Goal: Transaction & Acquisition: Purchase product/service

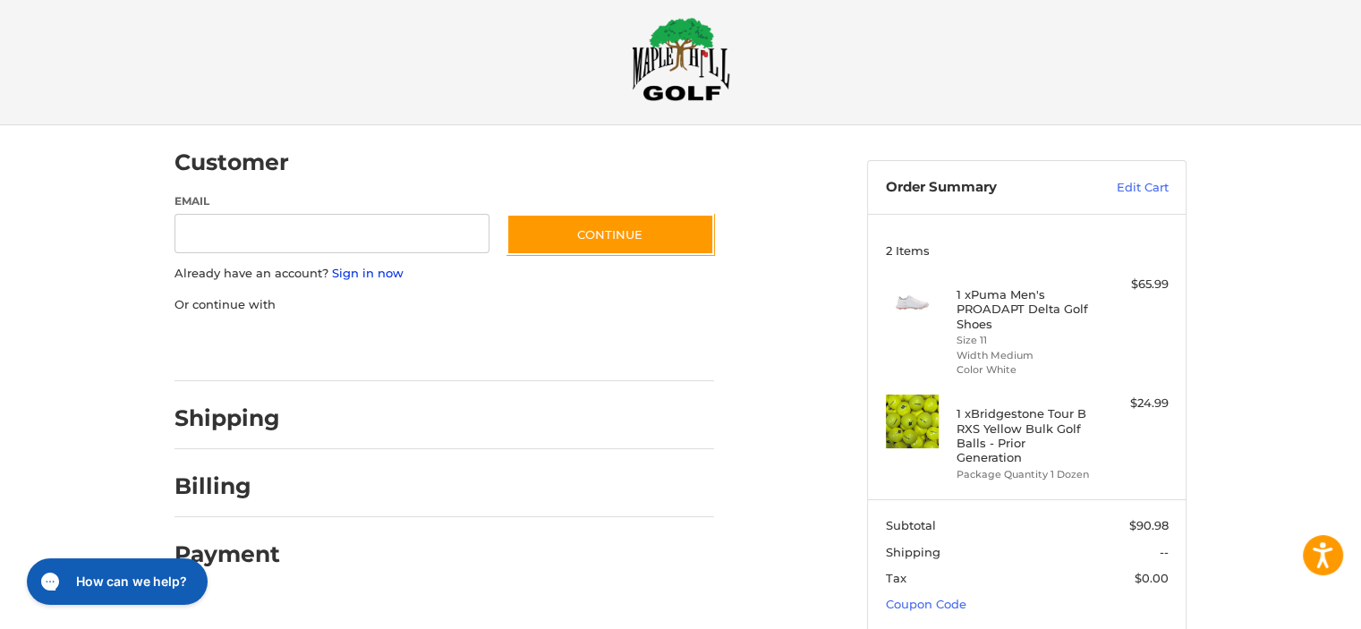
click at [359, 271] on link "Sign in now" at bounding box center [368, 273] width 72 height 14
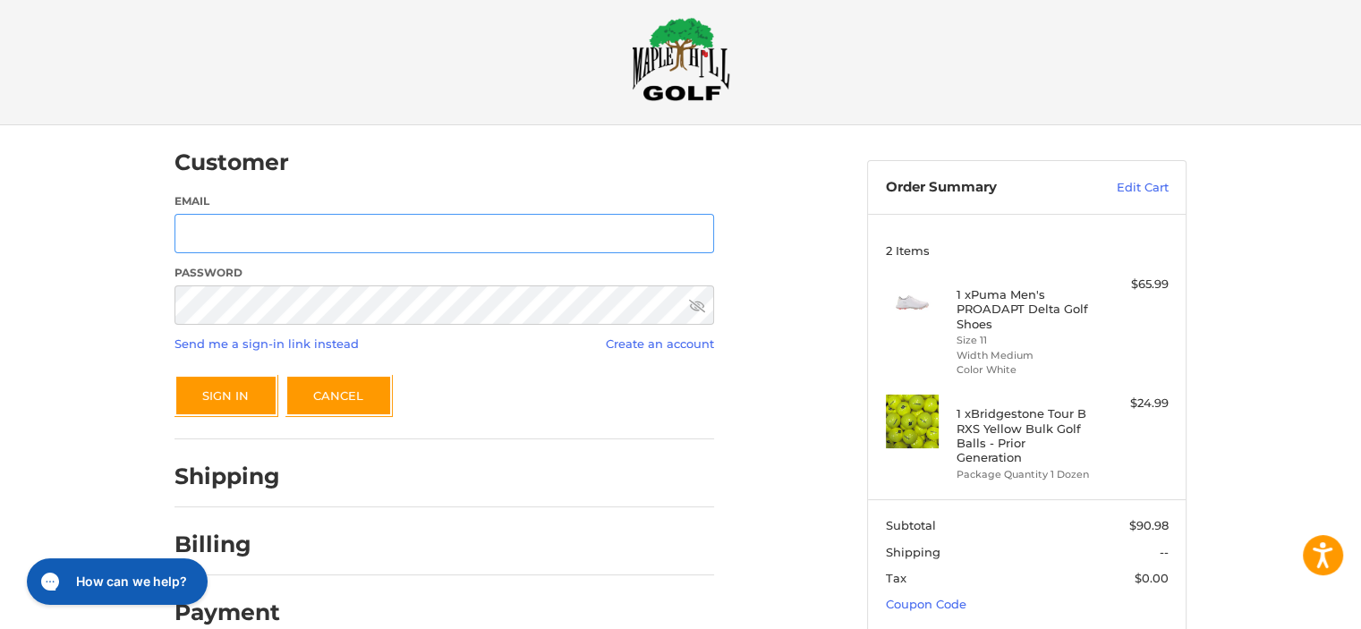
click at [262, 225] on input "Email" at bounding box center [445, 234] width 540 height 40
type input "**********"
click at [232, 398] on button "Sign In" at bounding box center [226, 395] width 103 height 41
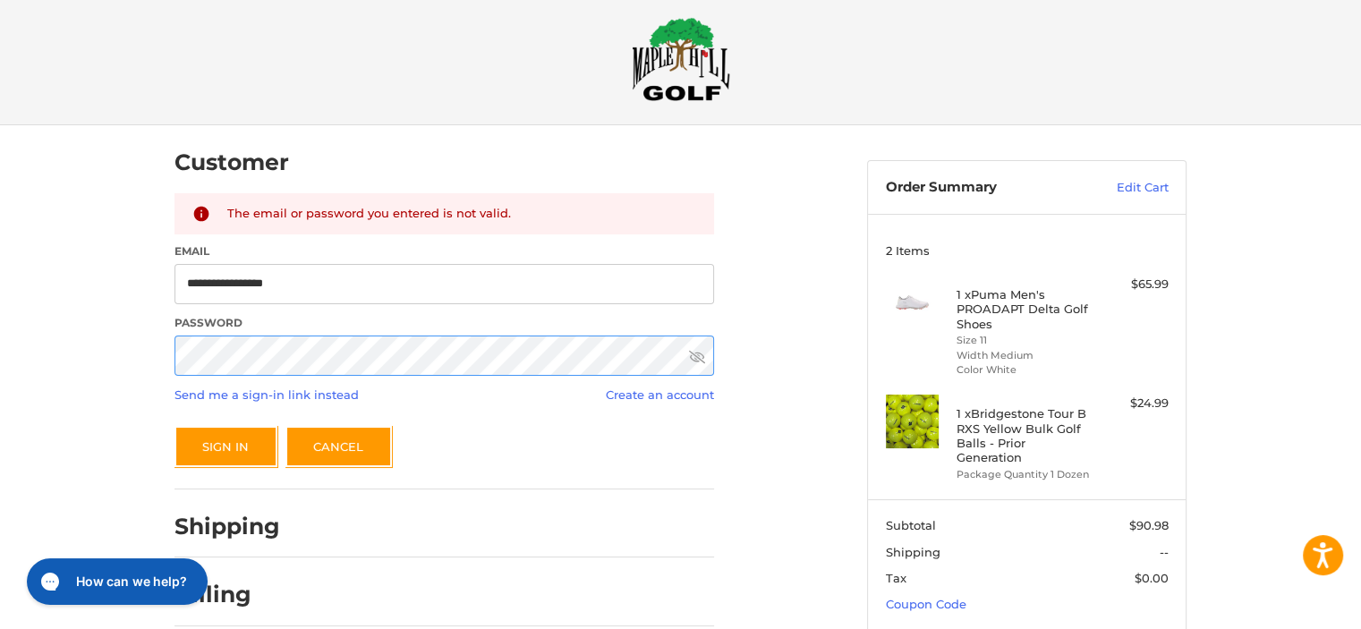
click at [102, 367] on div "**********" at bounding box center [680, 430] width 1361 height 610
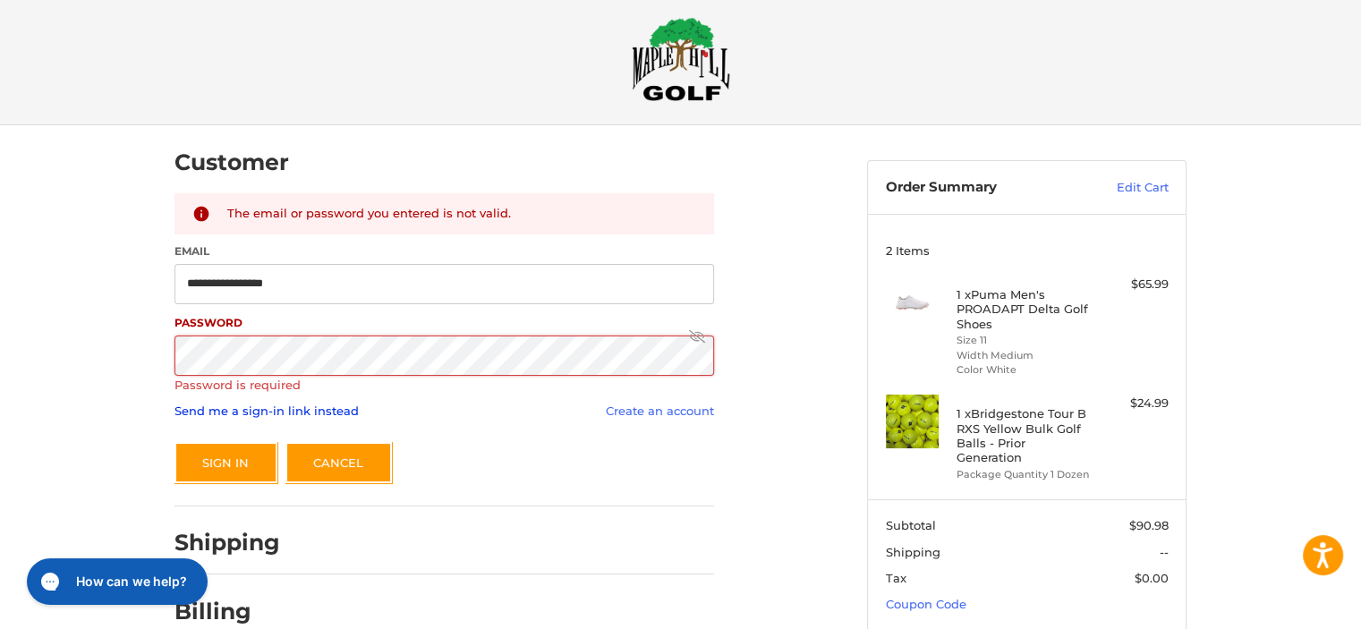
click at [257, 411] on link "Send me a sign-in link instead" at bounding box center [267, 411] width 184 height 14
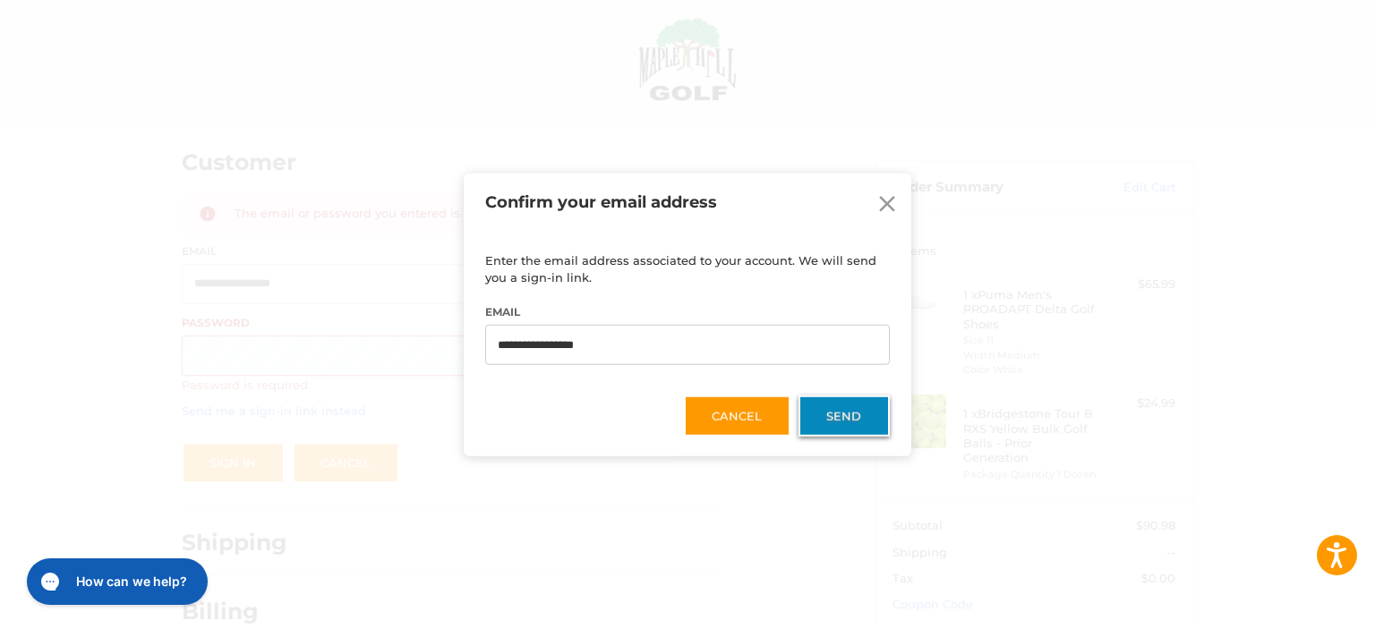
click at [845, 411] on button "Send" at bounding box center [843, 416] width 91 height 41
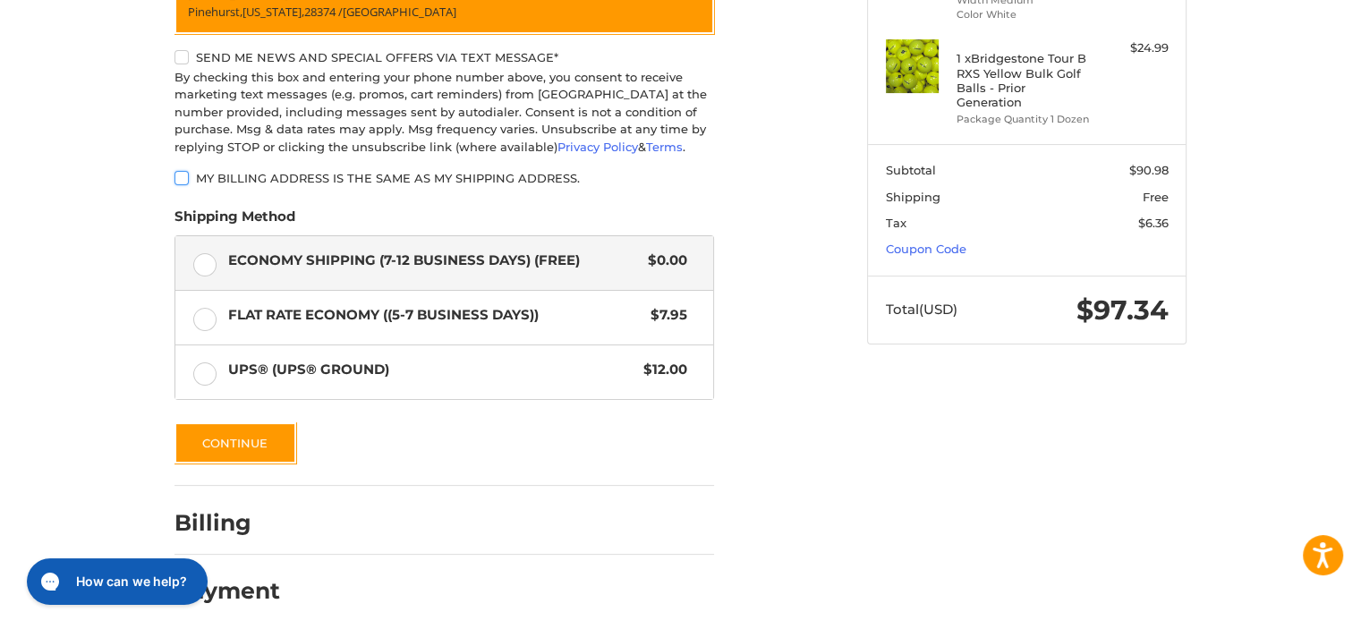
scroll to position [385, 0]
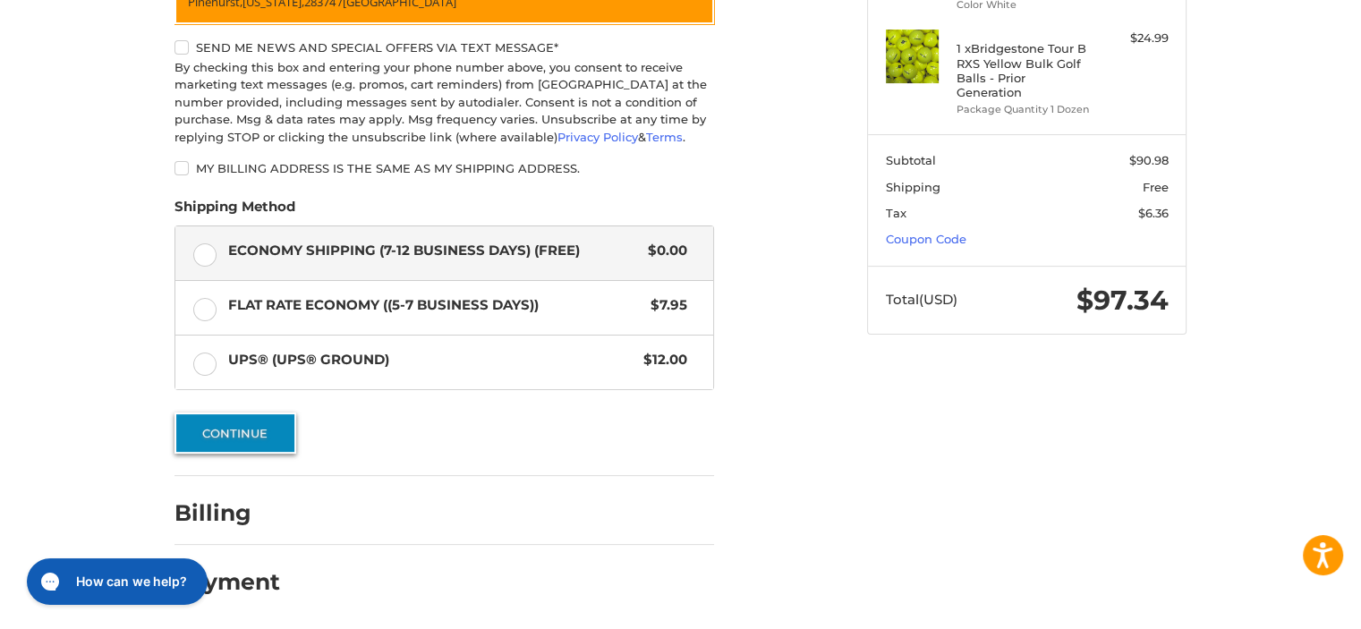
click at [228, 431] on button "Continue" at bounding box center [236, 433] width 122 height 41
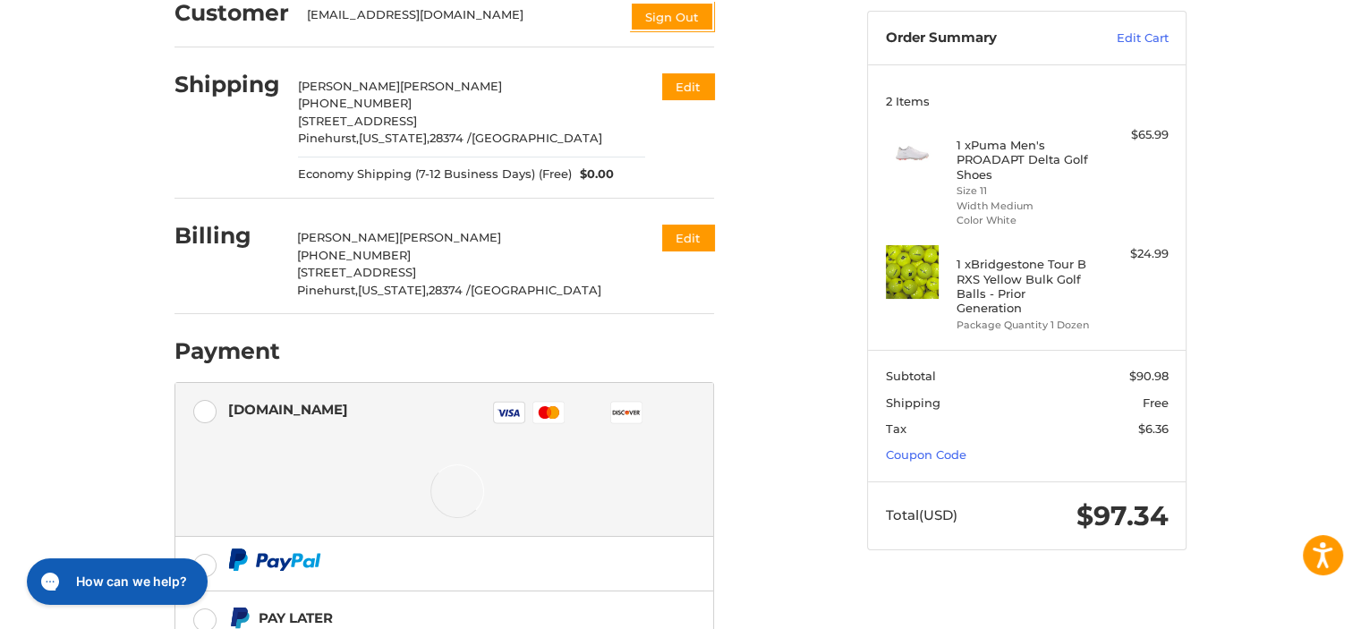
scroll to position [286, 0]
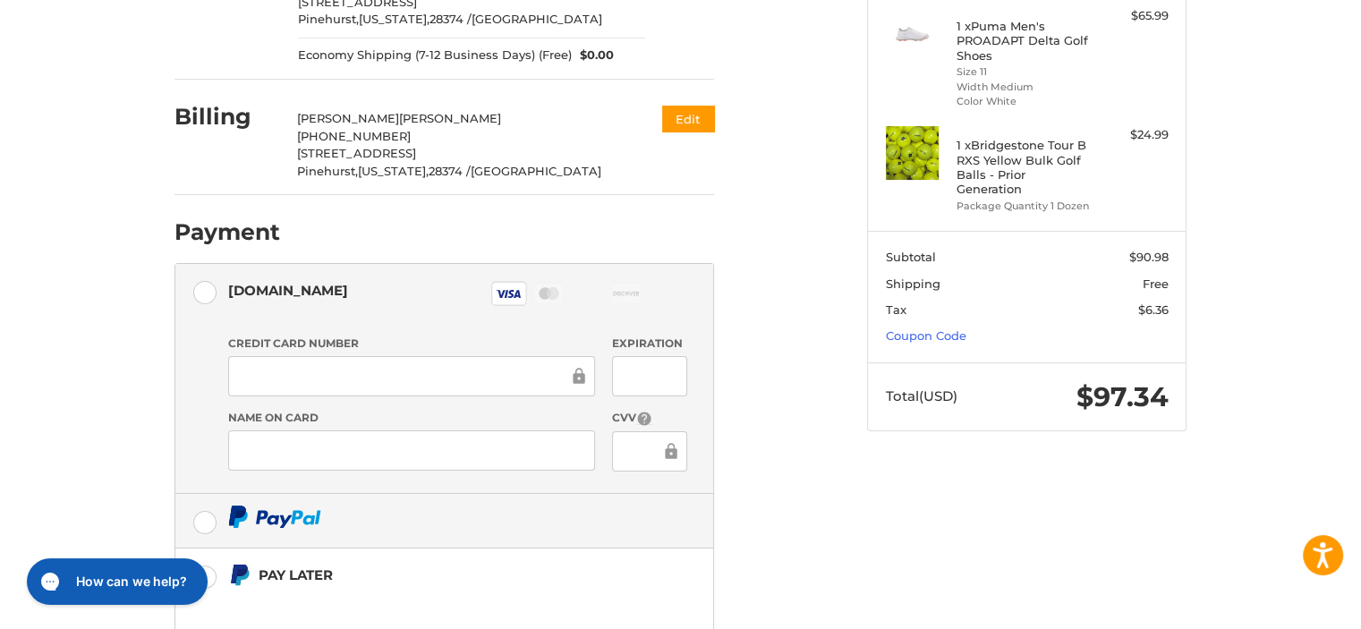
click at [584, 516] on div at bounding box center [457, 517] width 459 height 22
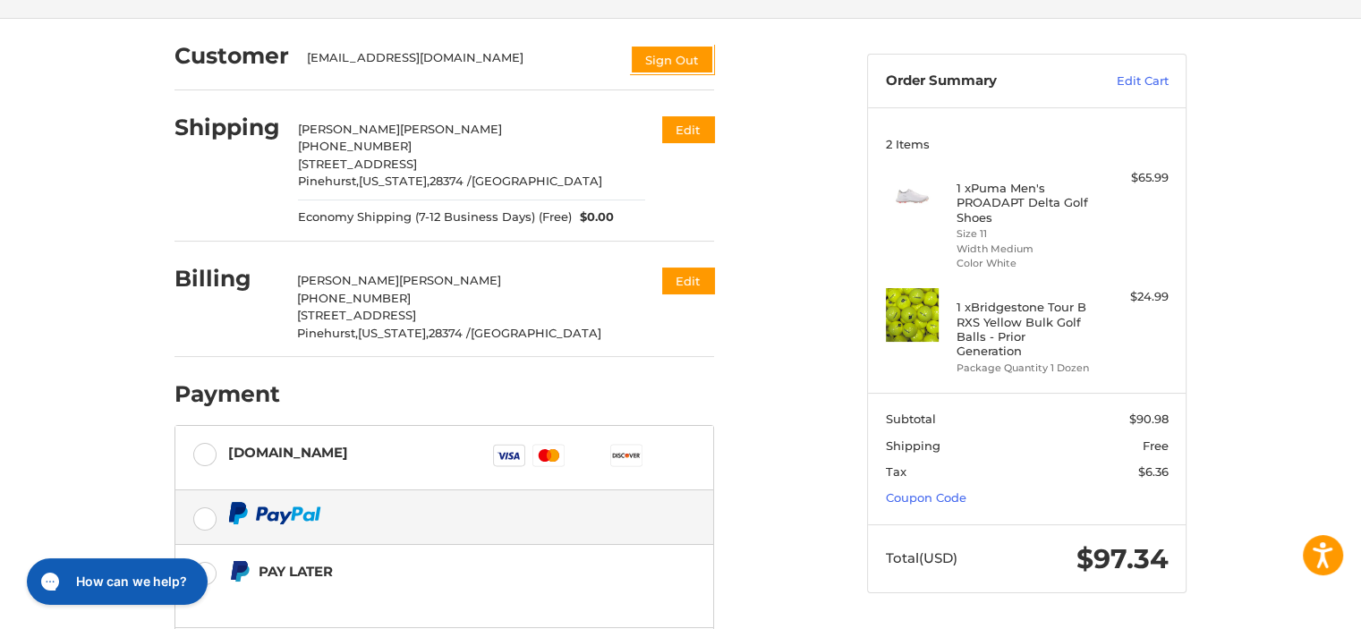
scroll to position [113, 0]
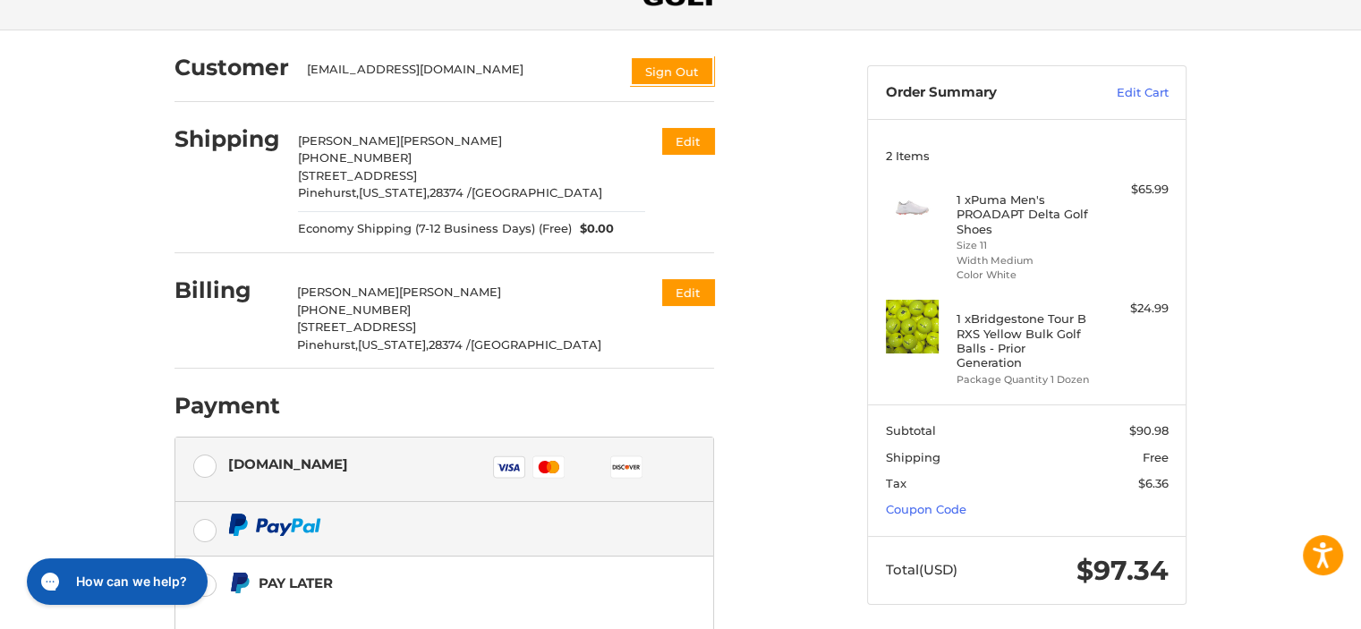
click at [413, 464] on div "Authorize.net Visa Master Amex Discover Diners Club JCB" at bounding box center [457, 469] width 459 height 41
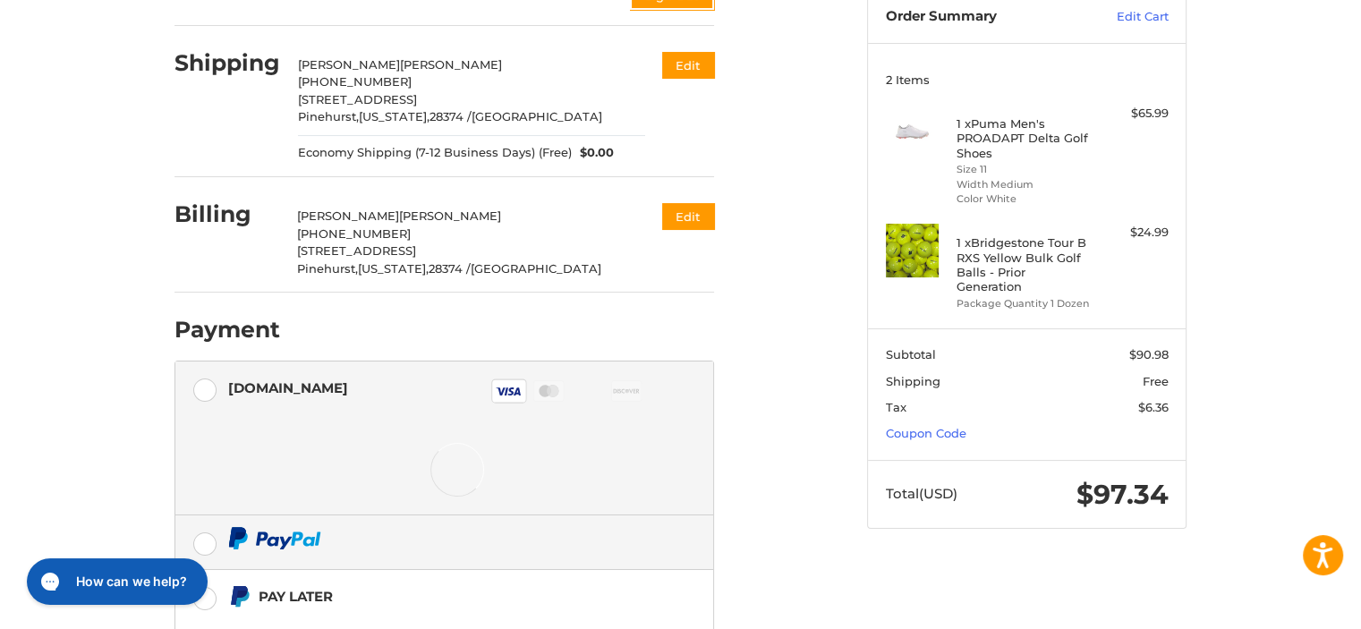
scroll to position [292, 0]
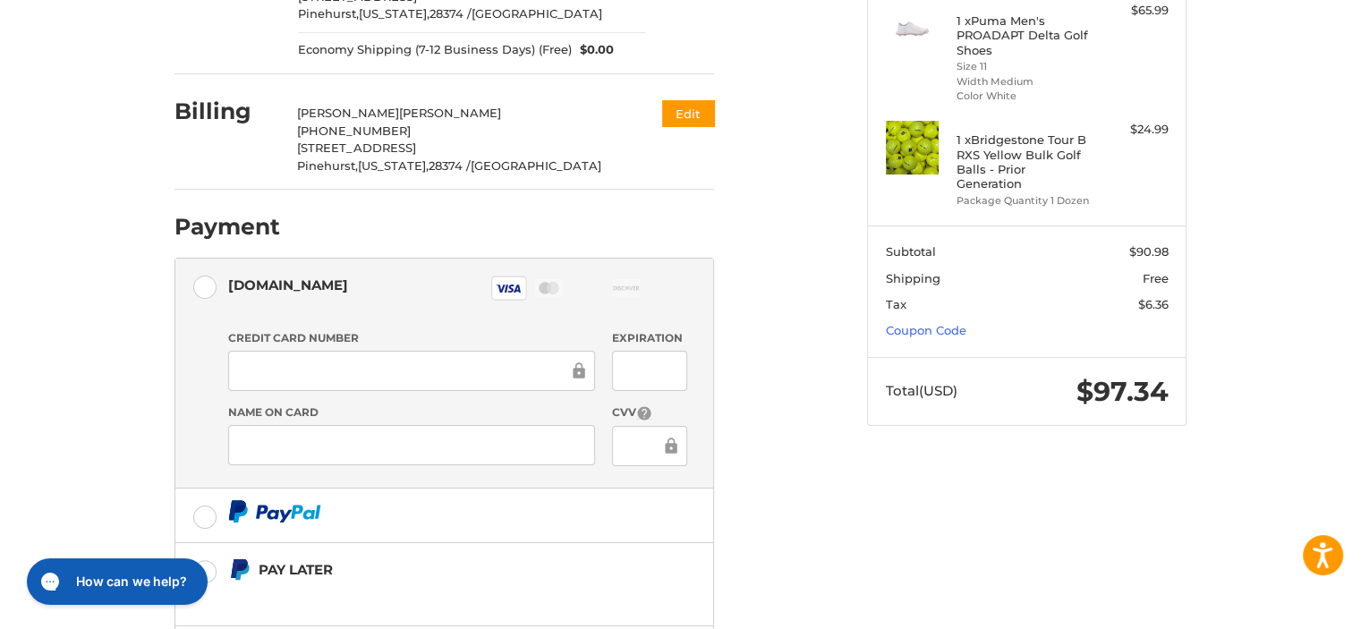
click at [256, 432] on div at bounding box center [411, 445] width 367 height 40
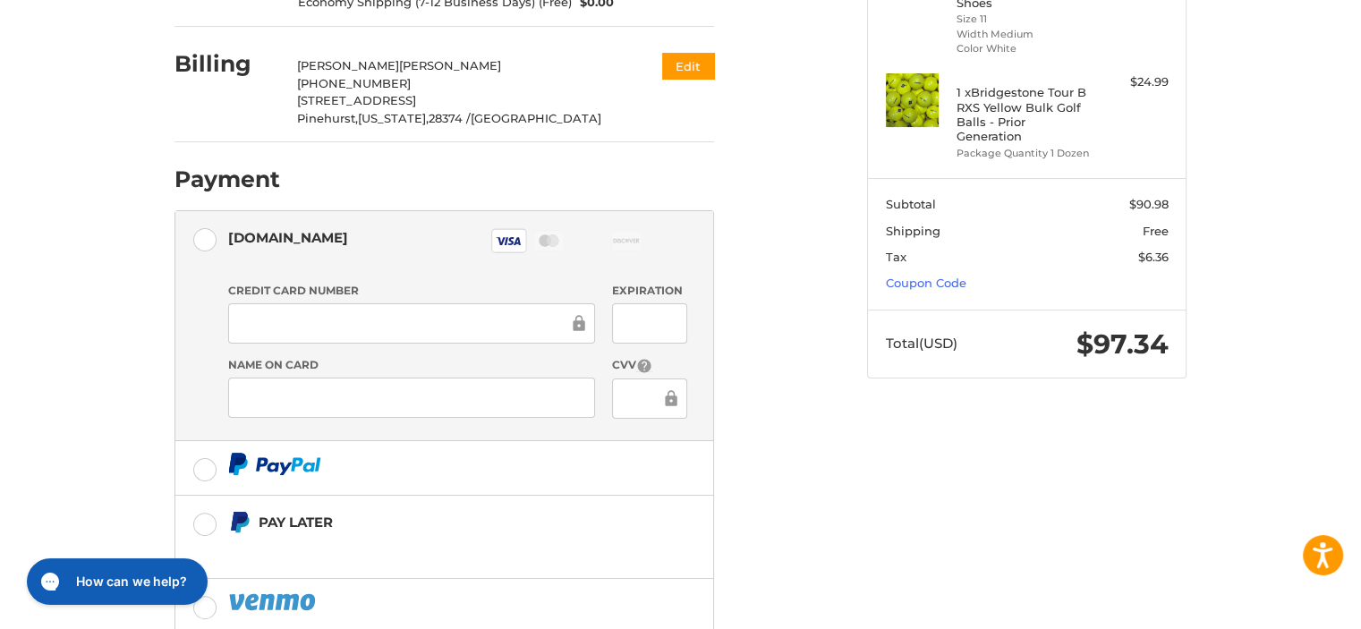
scroll to position [455, 0]
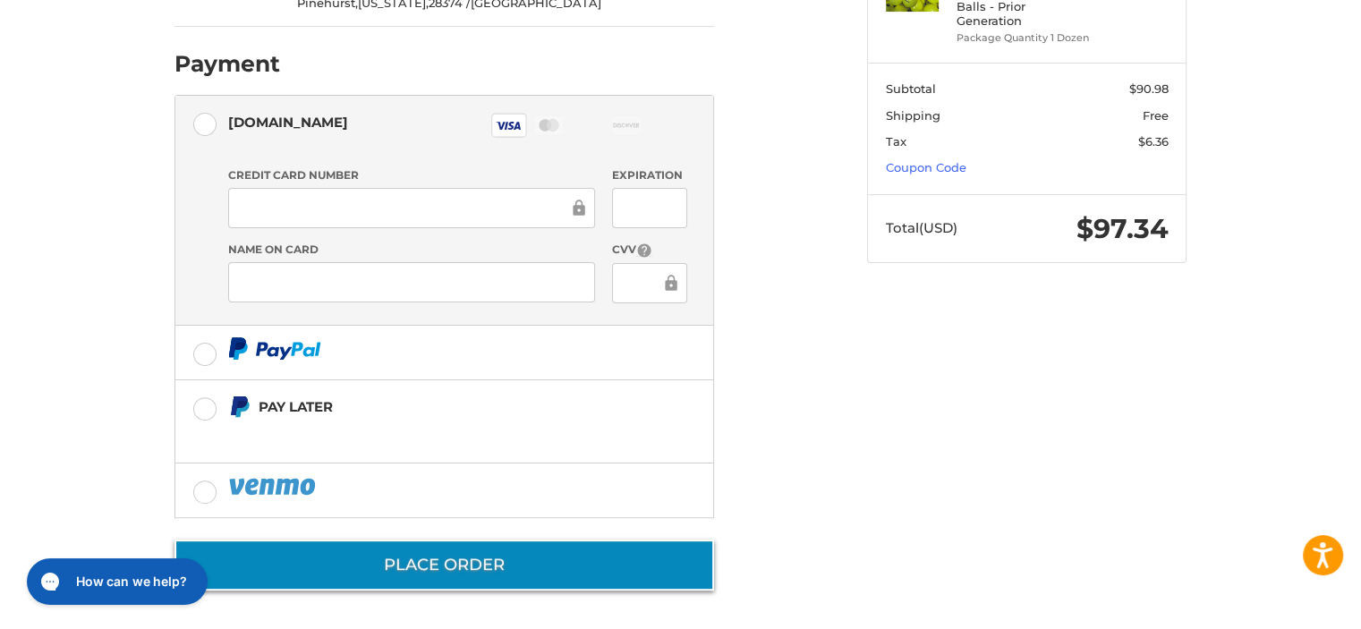
click at [430, 559] on button "Place Order" at bounding box center [445, 565] width 540 height 51
click at [448, 559] on button "Place Order" at bounding box center [445, 565] width 540 height 51
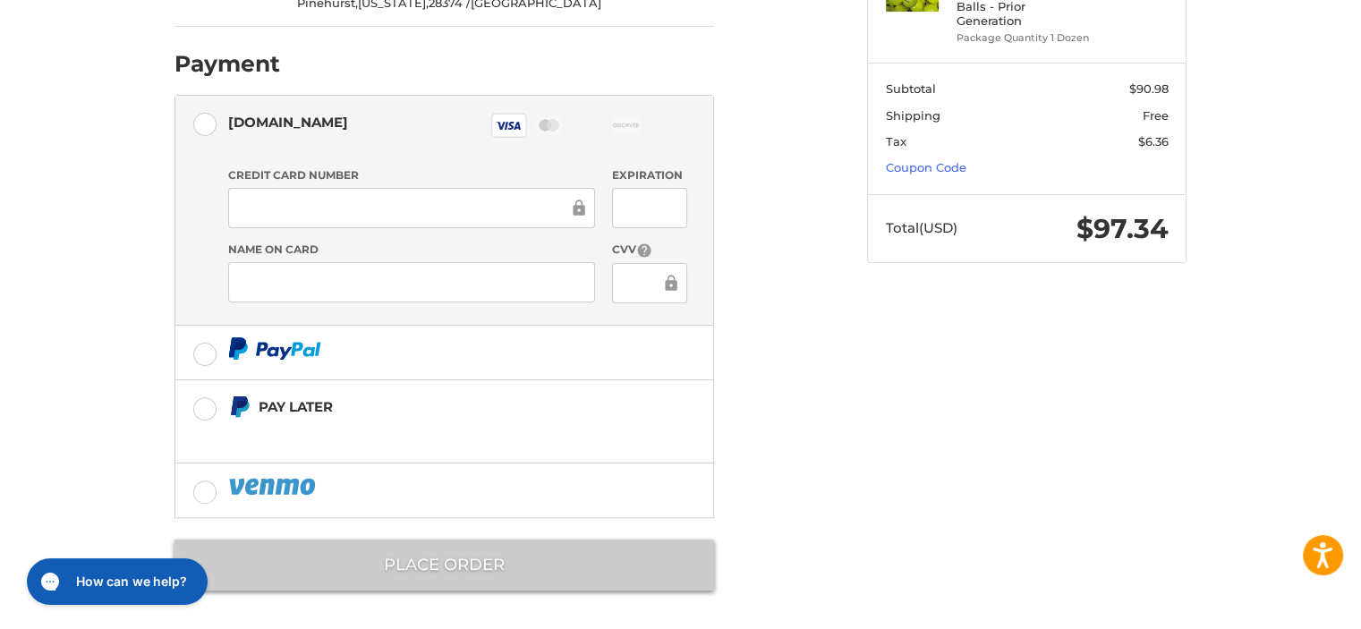
scroll to position [13, 0]
